Goal: Information Seeking & Learning: Learn about a topic

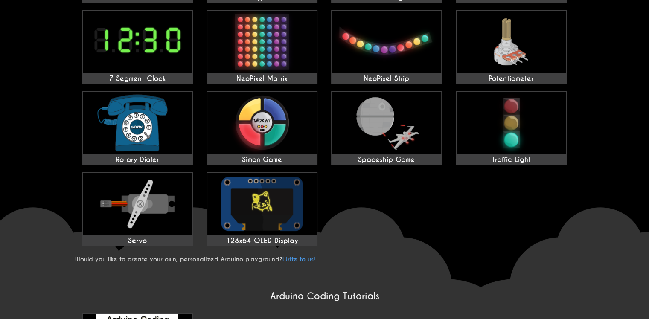
scroll to position [341, 0]
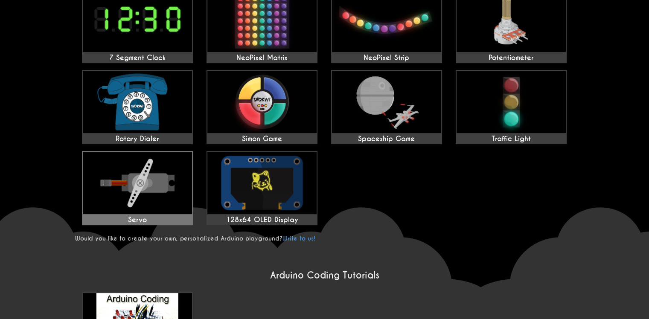
click at [148, 184] on img at bounding box center [137, 183] width 109 height 62
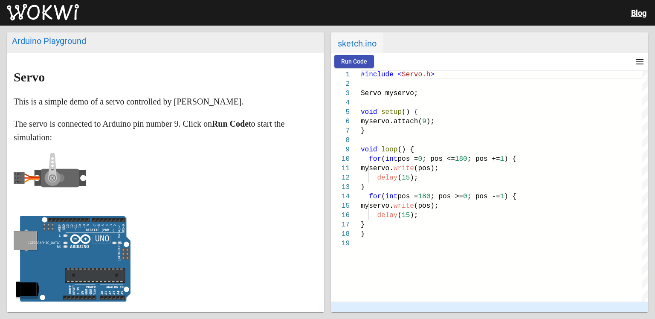
click at [348, 59] on span "Run Code" at bounding box center [354, 61] width 26 height 7
click at [398, 64] on button "Stop" at bounding box center [390, 61] width 27 height 13
